Goal: Submit feedback/report problem: Provide input to the site owners about the experience or issues

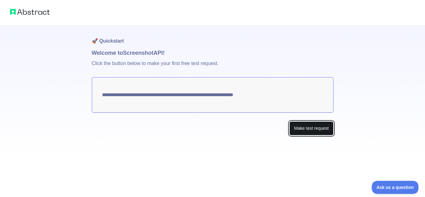
click at [324, 132] on button "Make test request" at bounding box center [311, 128] width 44 height 14
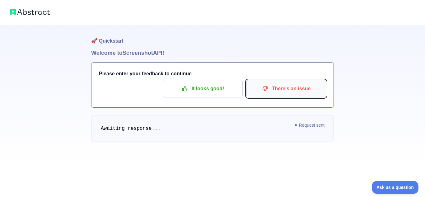
click at [292, 89] on p "There's an issue" at bounding box center [286, 88] width 70 height 11
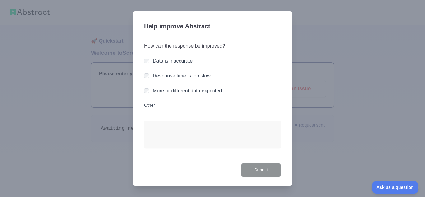
click at [198, 91] on label "More or different data expected" at bounding box center [187, 90] width 69 height 5
drag, startPoint x: 186, startPoint y: 117, endPoint x: 173, endPoint y: 136, distance: 23.0
click at [185, 117] on div "How can the response be improved? Data is inaccurate Response time is too slow …" at bounding box center [212, 99] width 137 height 128
click at [174, 135] on textarea "Other" at bounding box center [212, 134] width 137 height 27
paste textarea "**********"
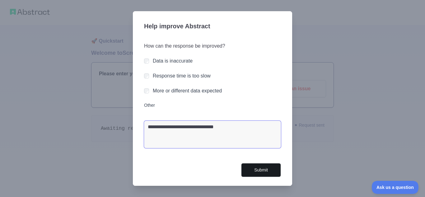
type textarea "**********"
click at [267, 173] on button "Submit" at bounding box center [261, 170] width 40 height 14
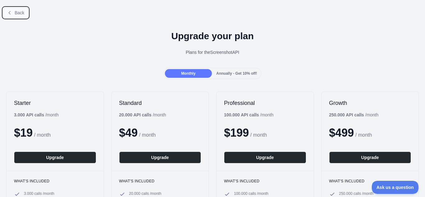
click at [13, 16] on button "Back" at bounding box center [15, 12] width 25 height 11
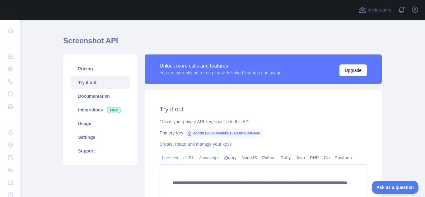
scroll to position [31, 0]
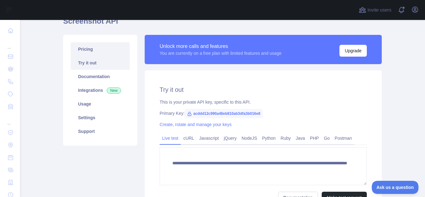
click at [108, 51] on link "Pricing" at bounding box center [100, 49] width 59 height 14
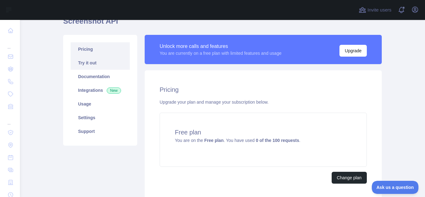
click at [97, 63] on link "Try it out" at bounding box center [100, 63] width 59 height 14
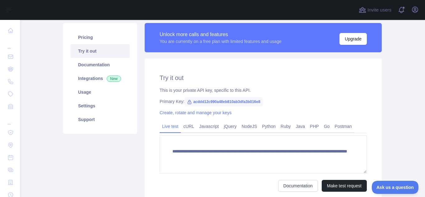
scroll to position [93, 0]
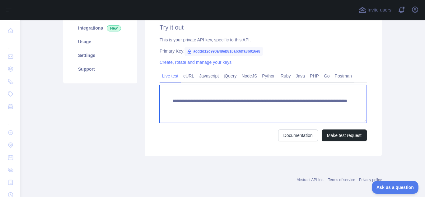
drag, startPoint x: 333, startPoint y: 107, endPoint x: 145, endPoint y: 95, distance: 188.8
click at [145, 95] on div "**********" at bounding box center [263, 82] width 237 height 148
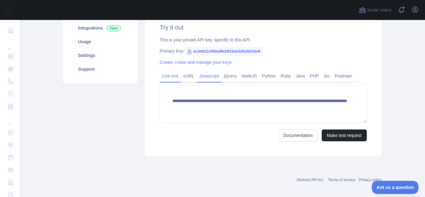
click at [212, 77] on link "Javascript" at bounding box center [209, 76] width 25 height 10
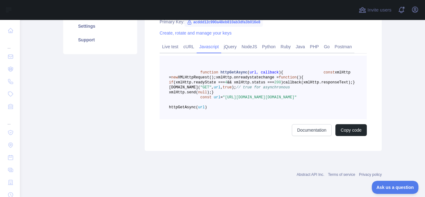
scroll to position [152, 0]
drag, startPoint x: 222, startPoint y: 91, endPoint x: 316, endPoint y: 99, distance: 93.6
click at [297, 99] on span ""[URL][DOMAIN_NAME][DOMAIN_NAME]"" at bounding box center [260, 97] width 74 height 4
copy span "[URL][DOMAIN_NAME][DOMAIN_NAME]"
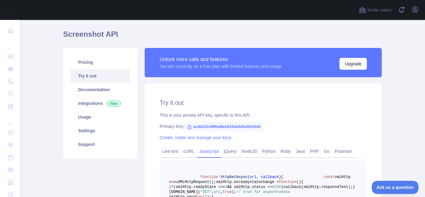
scroll to position [0, 0]
